Goal: Navigation & Orientation: Go to known website

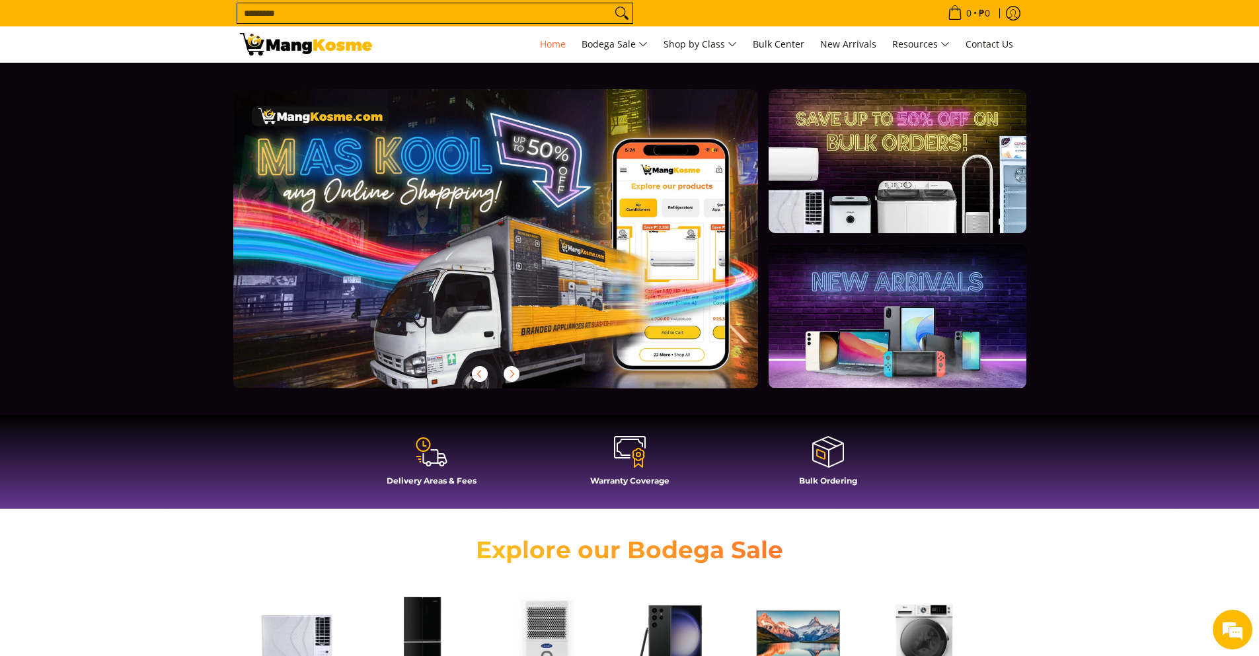
scroll to position [0, 525]
